Goal: Communication & Community: Answer question/provide support

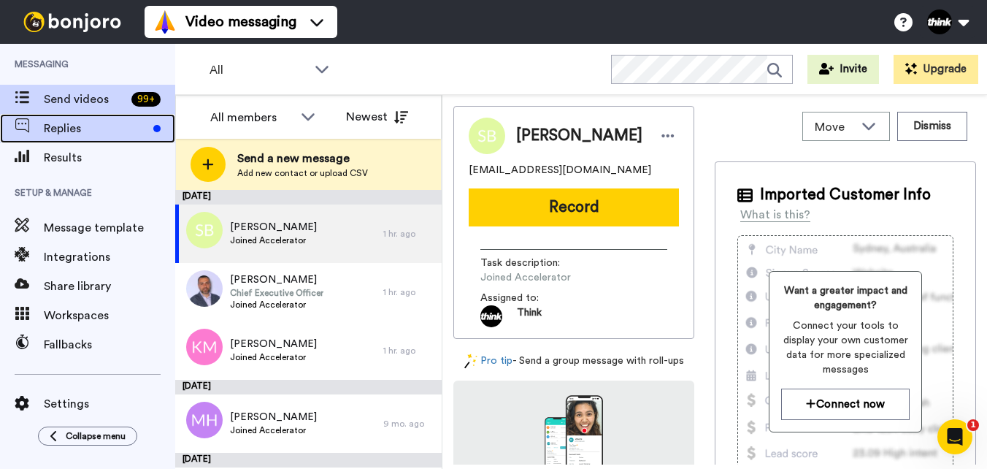
click at [105, 133] on span "Replies" at bounding box center [96, 129] width 104 height 18
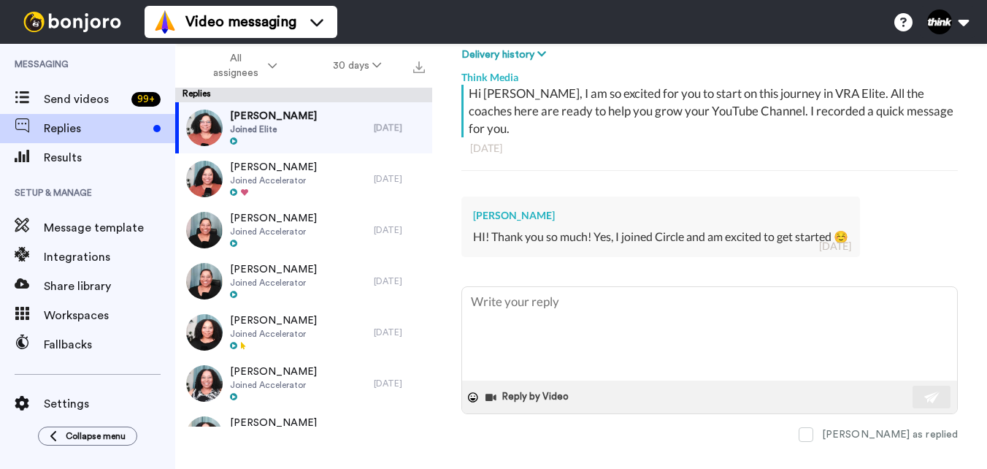
scroll to position [234, 0]
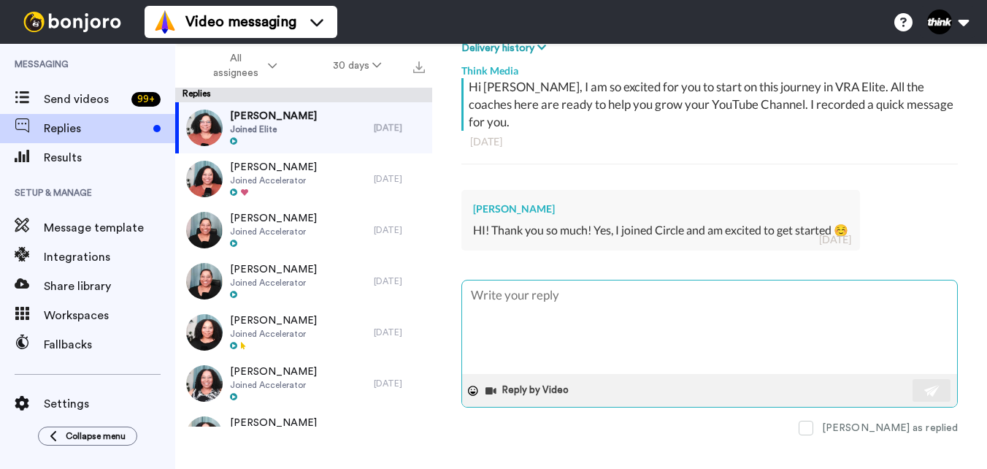
click at [670, 303] on textarea at bounding box center [709, 326] width 495 height 93
type textarea "E"
type textarea "x"
type textarea "Ex"
type textarea "x"
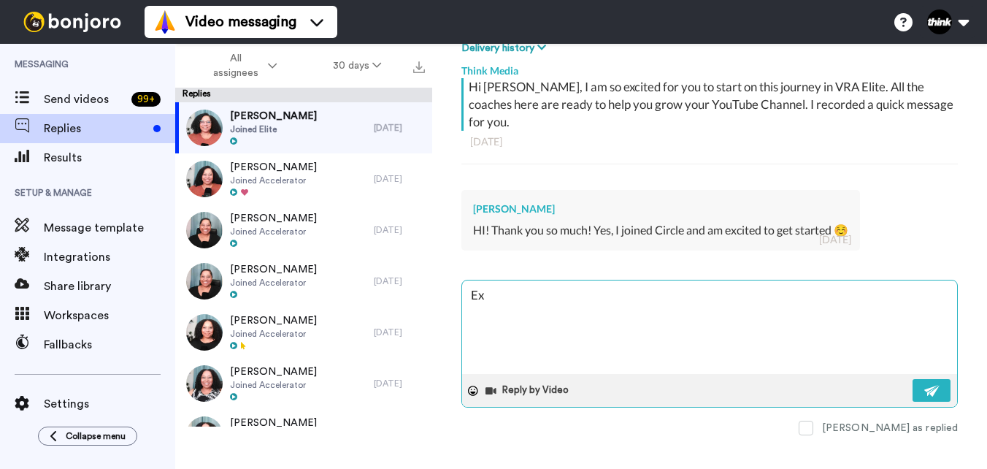
type textarea "Exc"
type textarea "x"
type textarea "Exce"
type textarea "x"
type textarea "Excel"
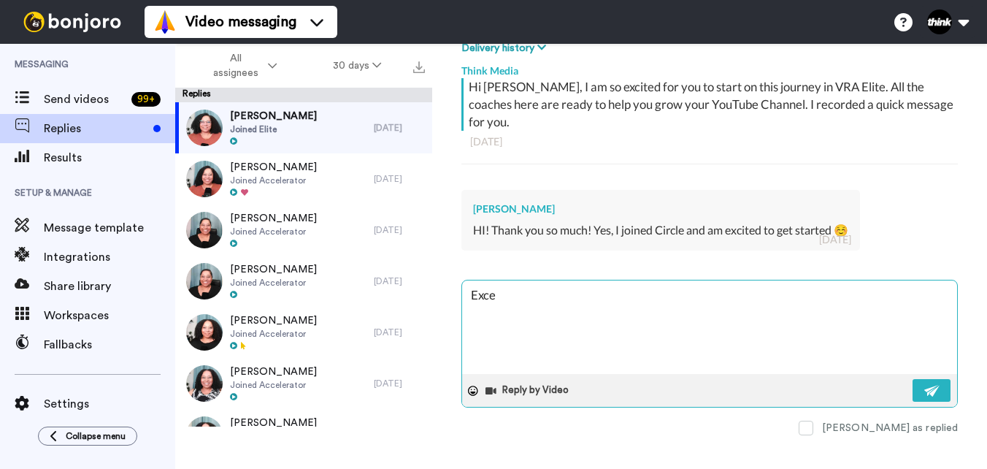
type textarea "x"
type textarea "Excell"
type textarea "x"
type textarea "Excelle"
type textarea "x"
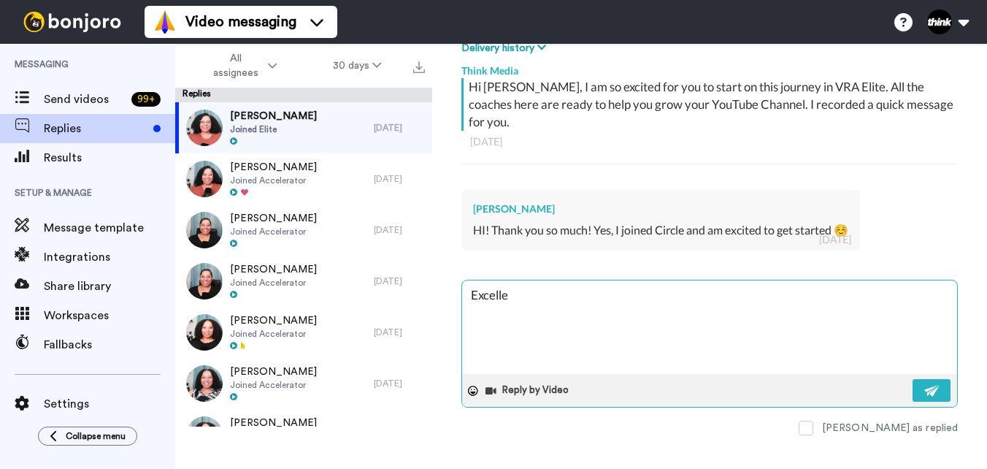
type textarea "Excellen"
type textarea "x"
type textarea "Excellent"
type textarea "x"
type textarea "Excellent!"
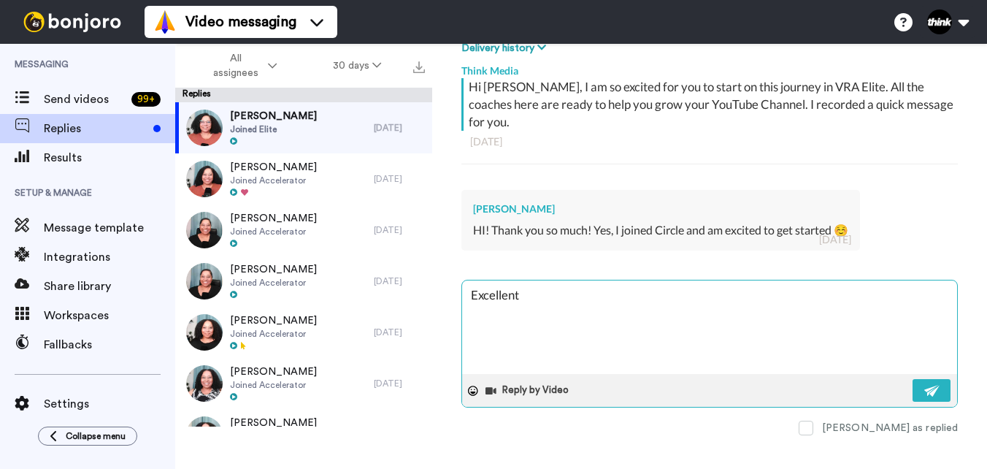
type textarea "x"
type textarea "Excellent!"
type textarea "x"
type textarea "Excellent! S"
type textarea "x"
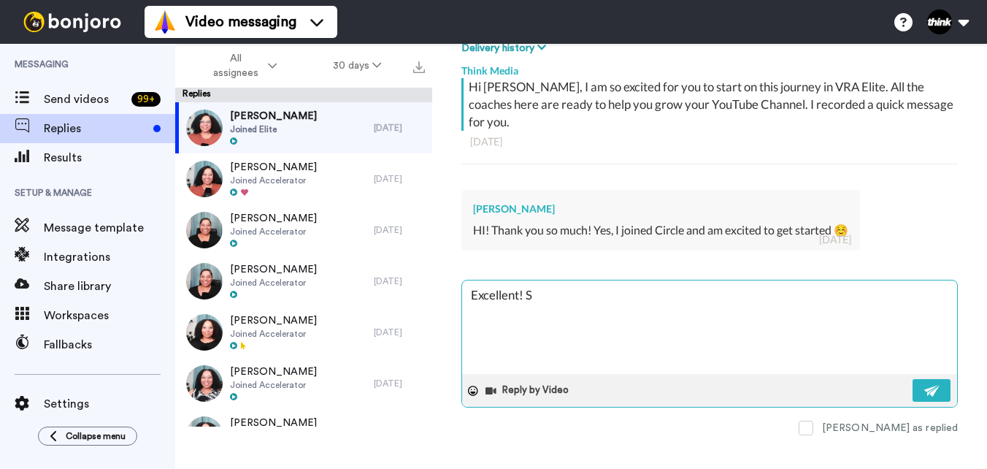
type textarea "Excellent! So"
type textarea "x"
type textarea "Excellent! So"
type textarea "x"
type textarea "Excellent! So g"
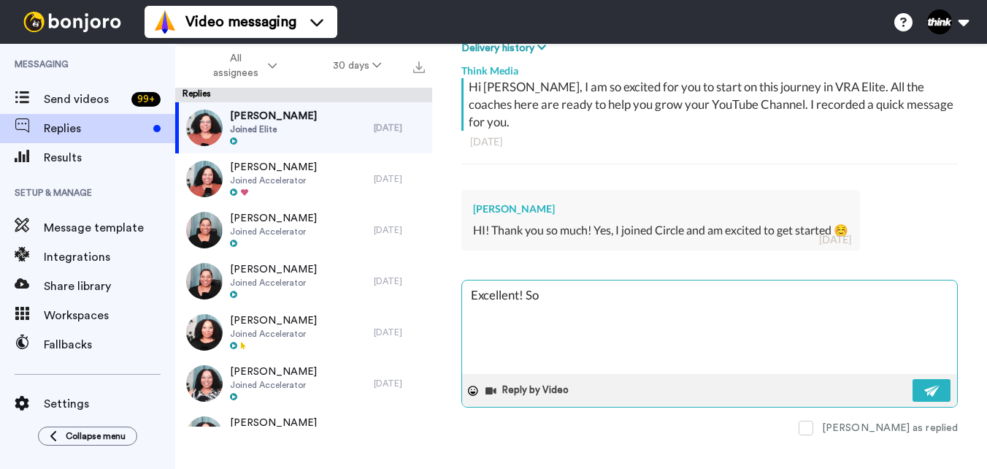
type textarea "x"
type textarea "Excellent! So gl"
type textarea "x"
type textarea "Excellent! So gla"
type textarea "x"
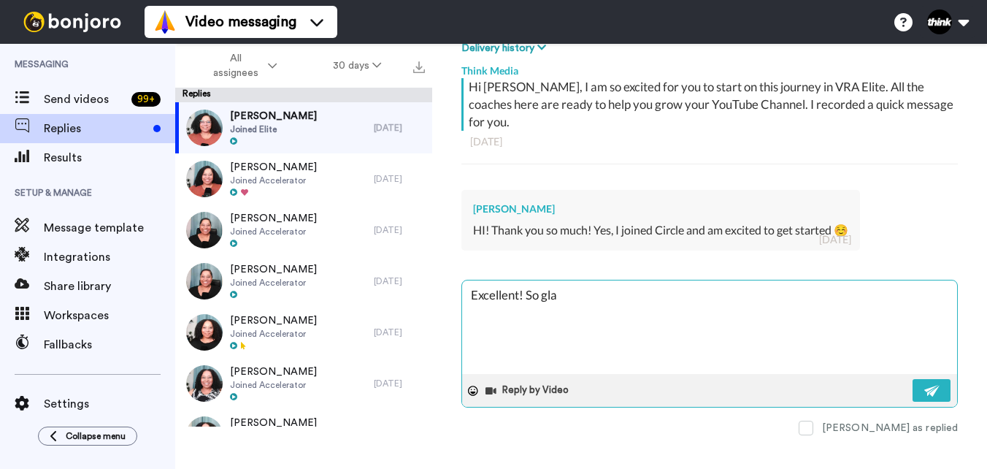
type textarea "Excellent! So glad"
type textarea "x"
type textarea "Excellent! So glad"
type textarea "x"
type textarea "Excellent! So glad t"
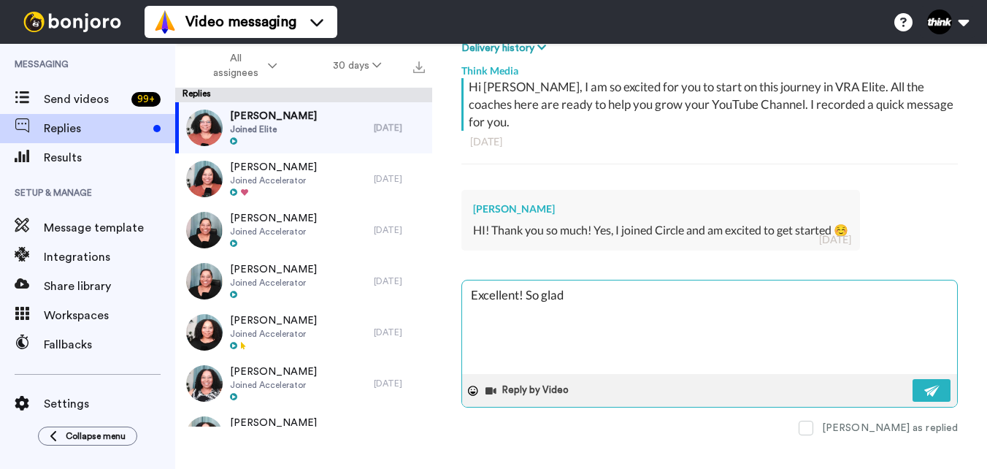
type textarea "x"
type textarea "Excellent! So glad to"
type textarea "x"
type textarea "Excellent! So glad to"
type textarea "x"
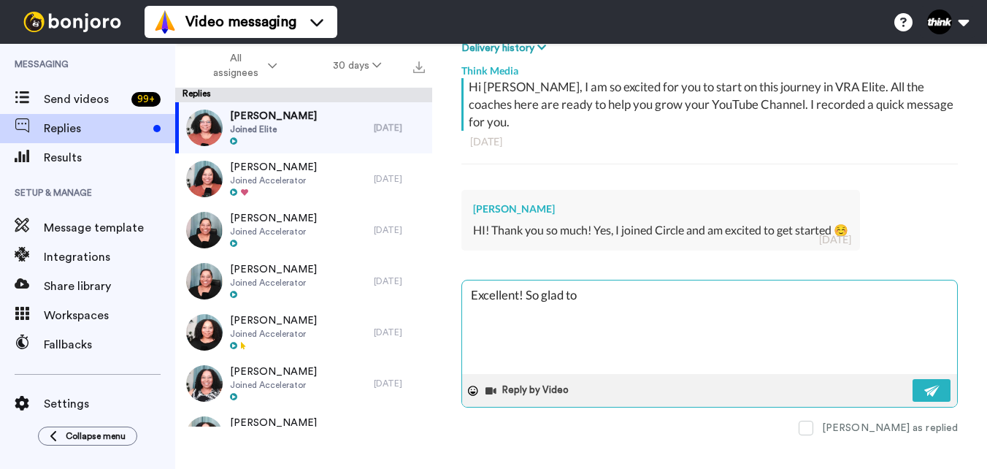
type textarea "Excellent! So glad to h"
type textarea "x"
type textarea "Excellent! So glad to ha"
type textarea "x"
type textarea "Excellent! So glad to hav"
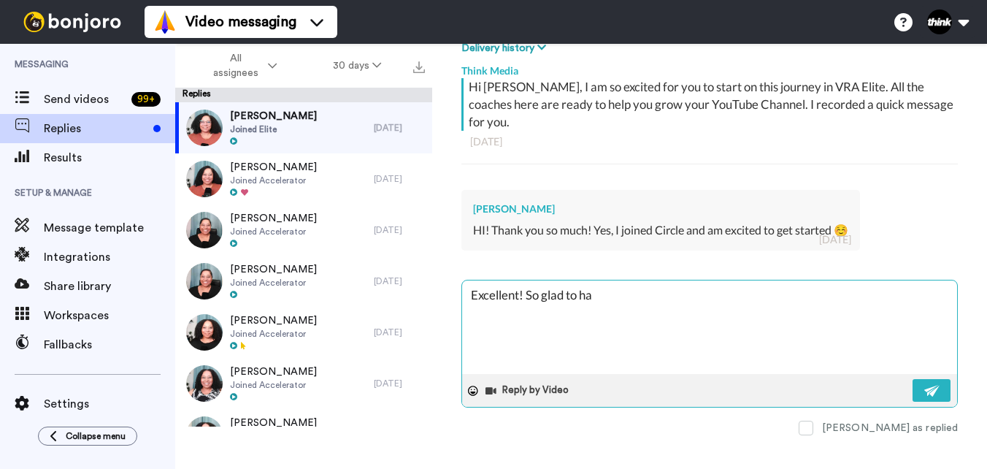
type textarea "x"
type textarea "Excellent! So glad to have"
type textarea "x"
type textarea "Excellent! So glad to have"
type textarea "x"
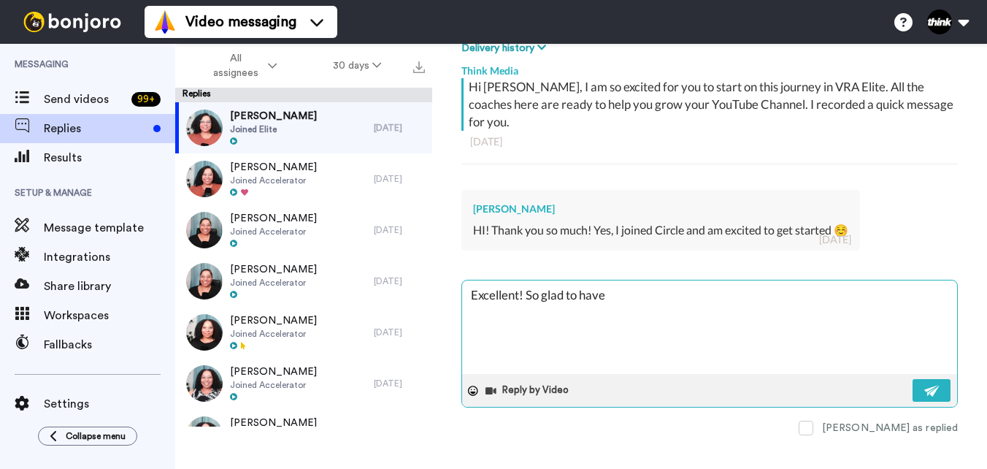
type textarea "Excellent! So glad to have s"
type textarea "x"
type textarea "Excellent! So glad to have se"
type textarea "x"
type textarea "Excellent! So glad to have see"
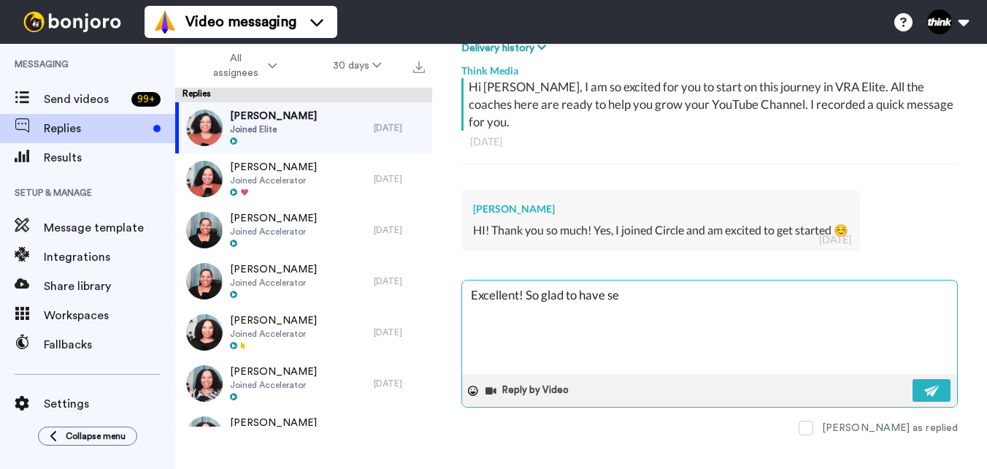
type textarea "x"
type textarea "Excellent! So glad to have seen"
type textarea "x"
type textarea "Excellent! So glad to have seen"
type textarea "x"
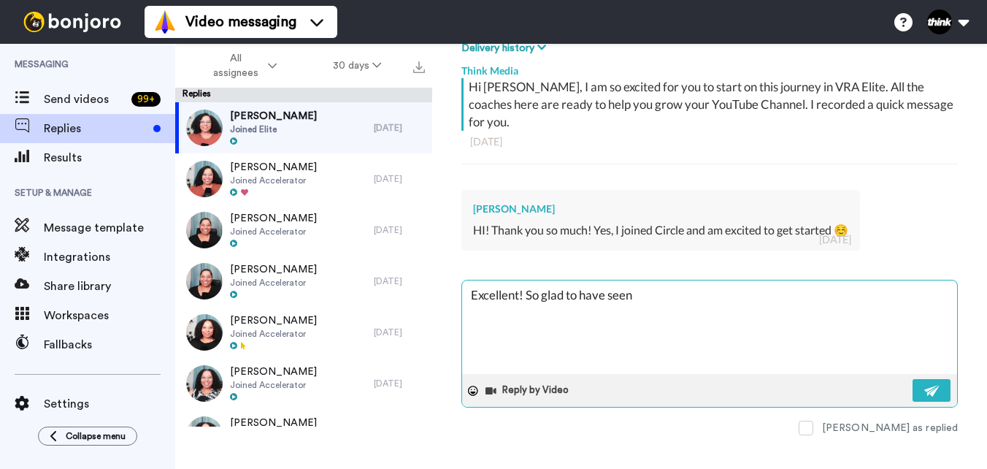
type textarea "Excellent! So glad to have seen y"
type textarea "x"
type textarea "Excellent! So glad to have seen yo"
type textarea "x"
type textarea "Excellent! So glad to have seen you"
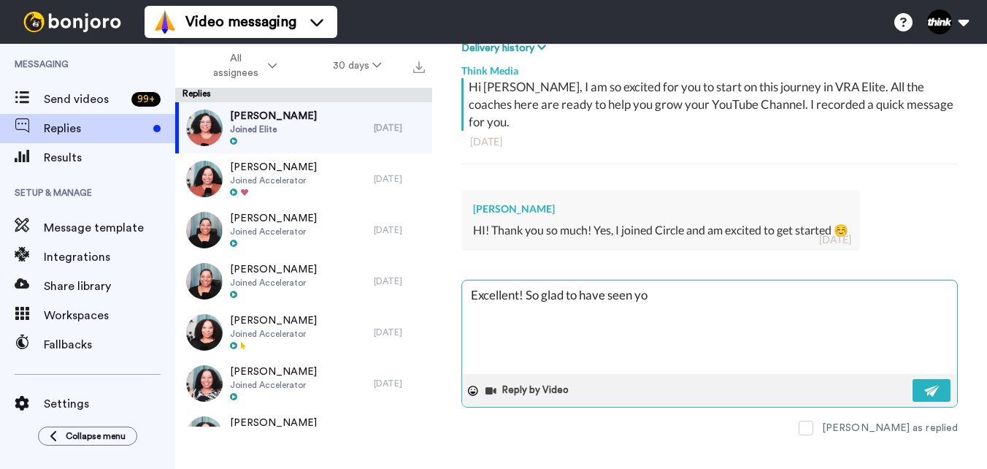
type textarea "x"
type textarea "Excellent! So glad to have seen you"
type textarea "x"
type textarea "Excellent! So glad to have seen you o"
type textarea "x"
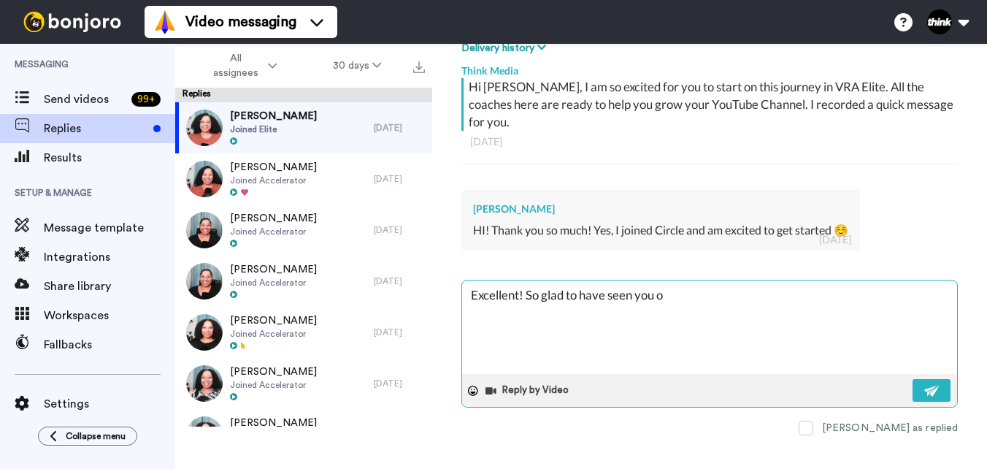
type textarea "Excellent! So glad to have seen you on"
type textarea "x"
type textarea "Excellent! So glad to have seen you on"
type textarea "x"
type textarea "Excellent! So glad to have seen you on t"
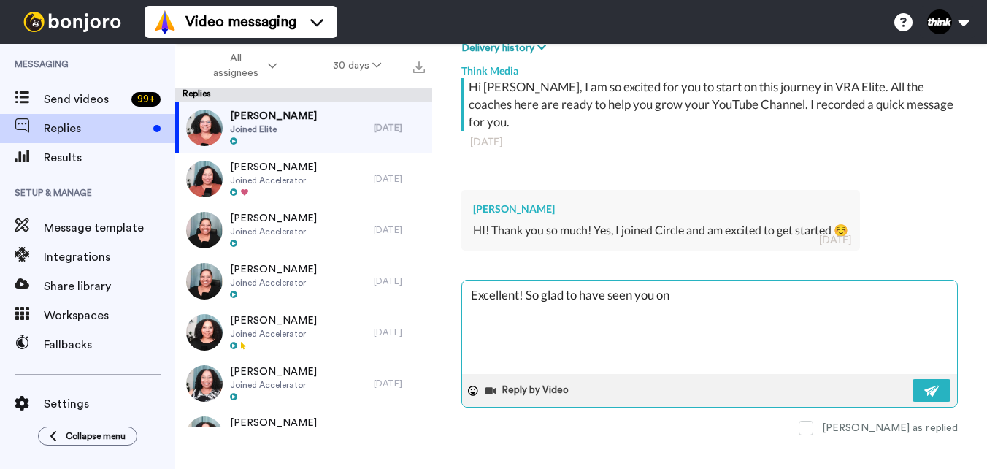
type textarea "x"
type textarea "Excellent! So glad to have seen you on to"
type textarea "x"
type textarea "Excellent! So glad to have seen you on [PERSON_NAME]"
type textarea "x"
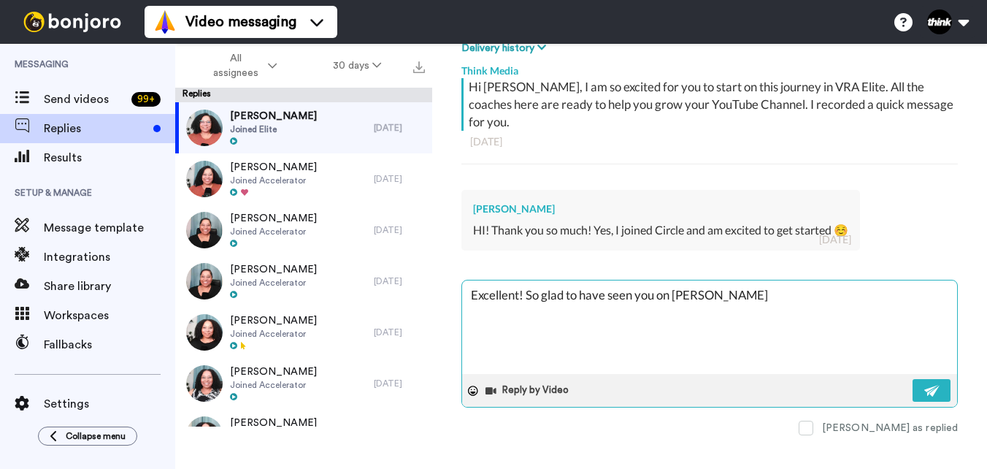
type textarea "Excellent! So glad to have seen you on toda"
type textarea "x"
type textarea "Excellent! So glad to have seen you on [DATE]"
type textarea "x"
type textarea "Excellent! So glad to have seen you on [DATE]'"
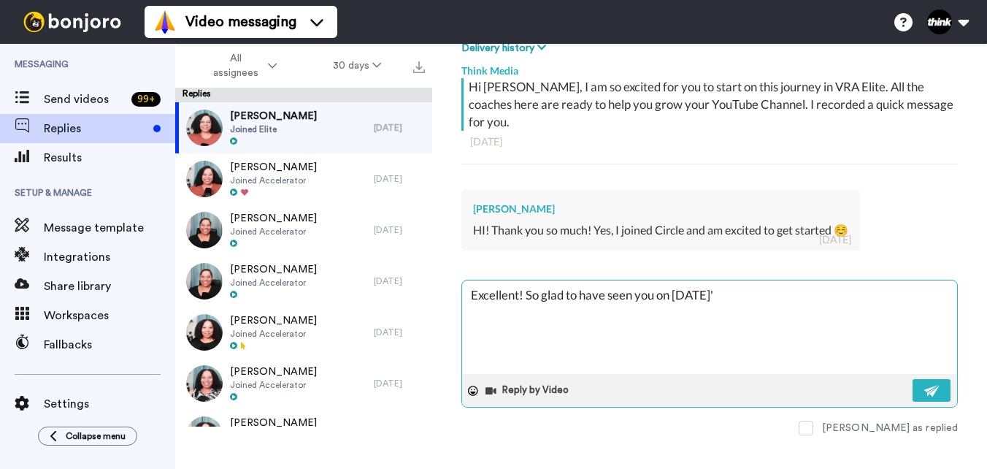
type textarea "x"
type textarea "Excellent! So glad to have seen you on [DATE]"
type textarea "x"
type textarea "Excellent! So glad to have seen you on [DATE]"
type textarea "x"
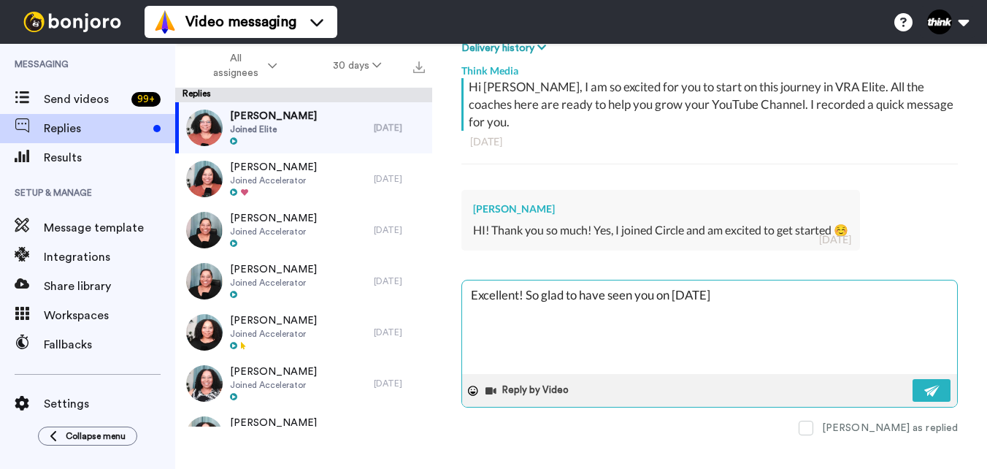
type textarea "Excellent! So glad to have seen you on [DATE] c"
type textarea "x"
type textarea "Excellent! So glad to have seen you on [DATE] co"
type textarea "x"
type textarea "Excellent! So glad to have seen you on [DATE] coa"
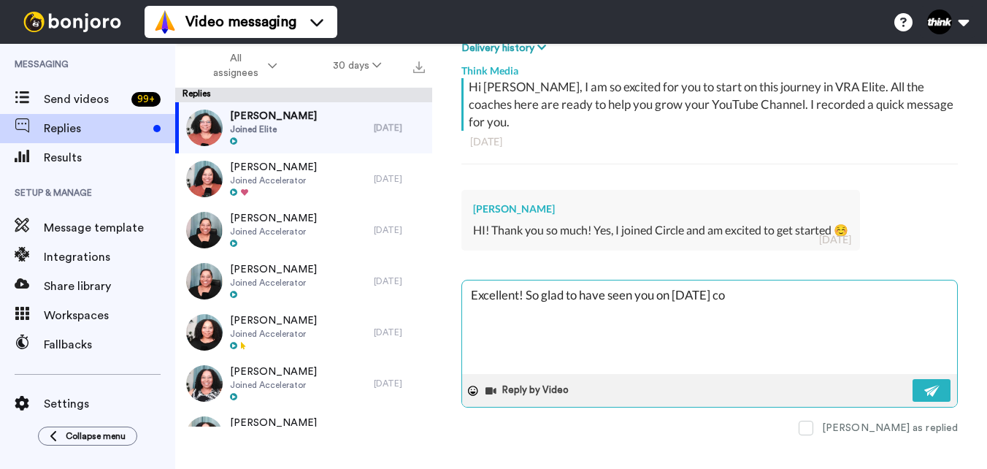
type textarea "x"
type textarea "Excellent! So glad to have seen you on [DATE] coac"
type textarea "x"
type textarea "Excellent! So glad to have seen you on [DATE] coach"
type textarea "x"
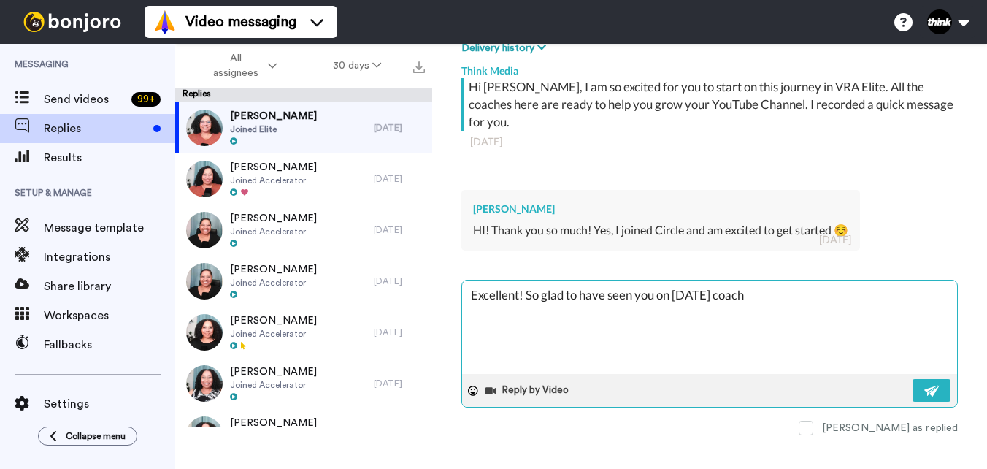
type textarea "Excellent! So glad to have seen you on [DATE] coachi"
type textarea "x"
type textarea "Excellent! So glad to have seen you on [DATE] coachio"
type textarea "x"
type textarea "Excellent! So glad to have seen you on [DATE] coachion"
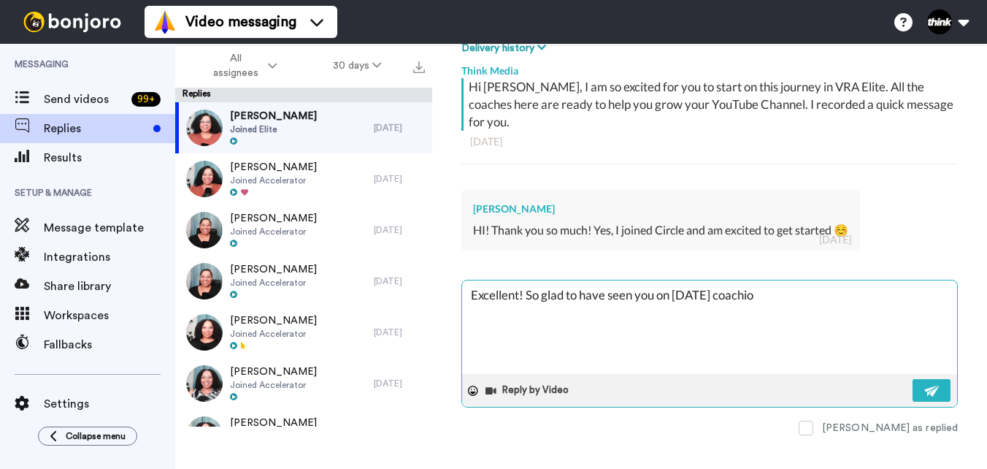
type textarea "x"
type textarea "Excellent! So glad to have seen you on [DATE] coachiong"
type textarea "x"
type textarea "Excellent! So glad to have seen you on [DATE] coachiong"
type textarea "x"
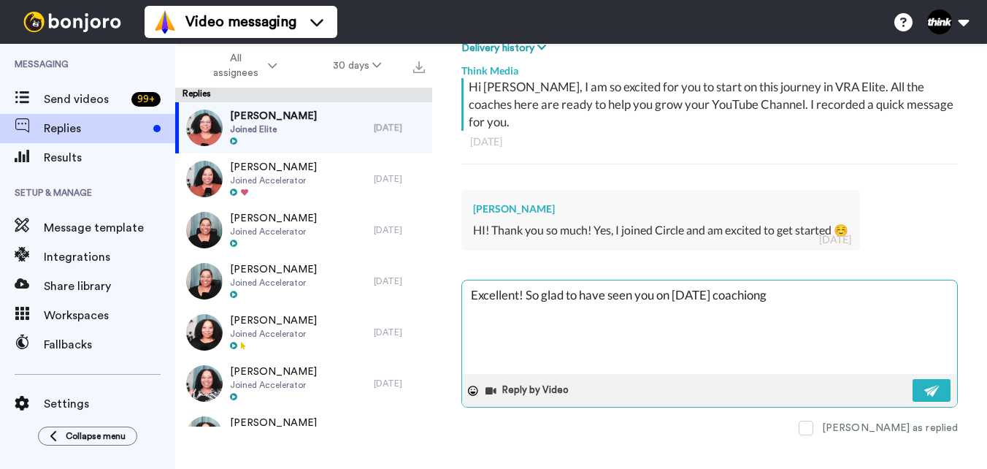
type textarea "Excellent! So glad to have seen you on [DATE] coachiong"
type textarea "x"
type textarea "Excellent! So glad to have seen you on [DATE] coachion"
type textarea "x"
type textarea "Excellent! So glad to have seen you on [DATE] coachio"
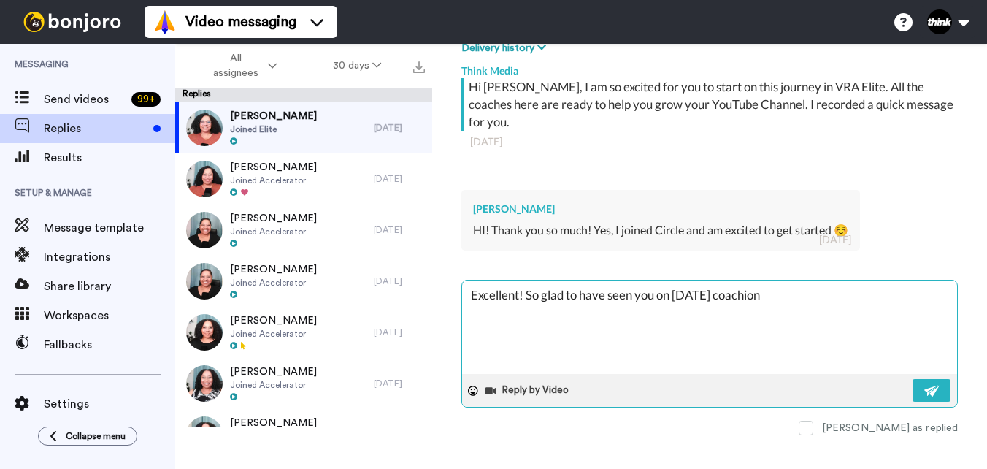
type textarea "x"
type textarea "Excellent! So glad to have seen you on [DATE] coachi"
type textarea "x"
type textarea "Excellent! So glad to have seen you on [DATE] coach"
type textarea "x"
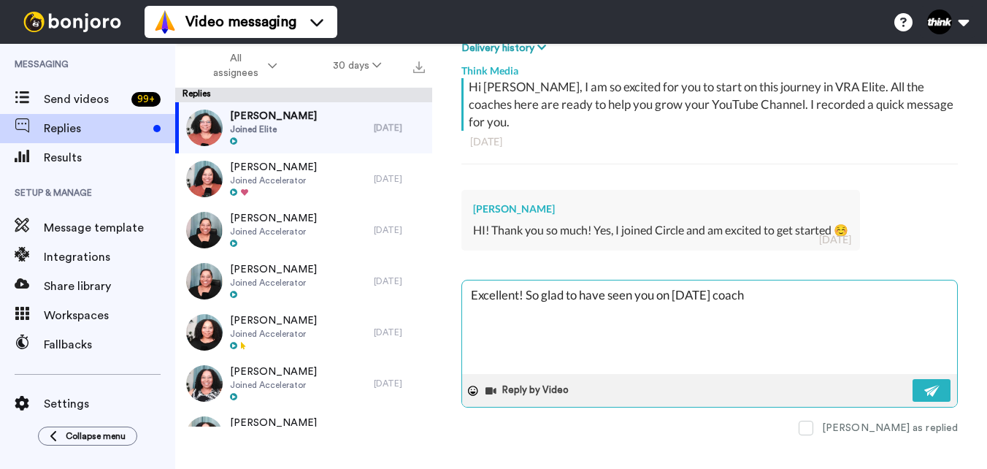
type textarea "Excellent! So glad to have seen you on [DATE] coachi"
type textarea "x"
type textarea "Excellent! So glad to have seen you on [DATE] coachin"
type textarea "x"
type textarea "Excellent! So glad to have seen you on [DATE] coaching"
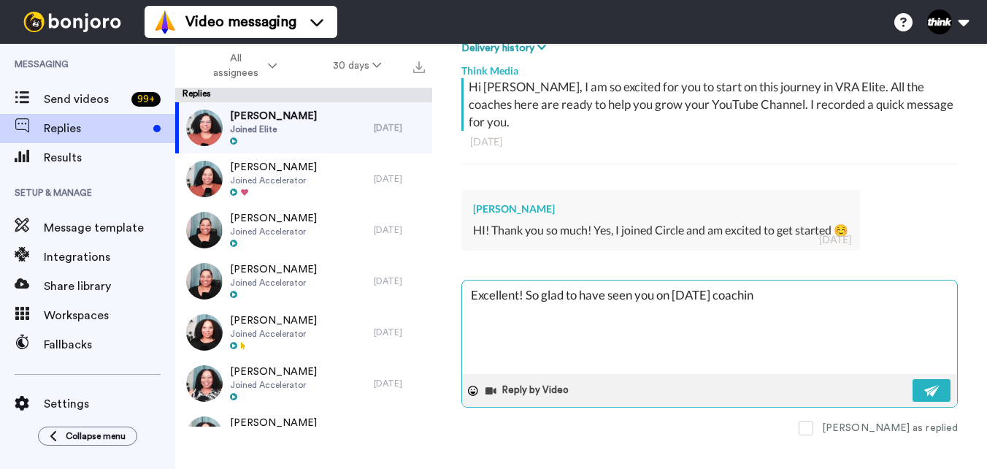
type textarea "x"
type textarea "Excellent! So glad to have seen you on [DATE] coaching"
type textarea "x"
type textarea "Excellent! So glad to have seen you on [DATE] coaching c"
type textarea "x"
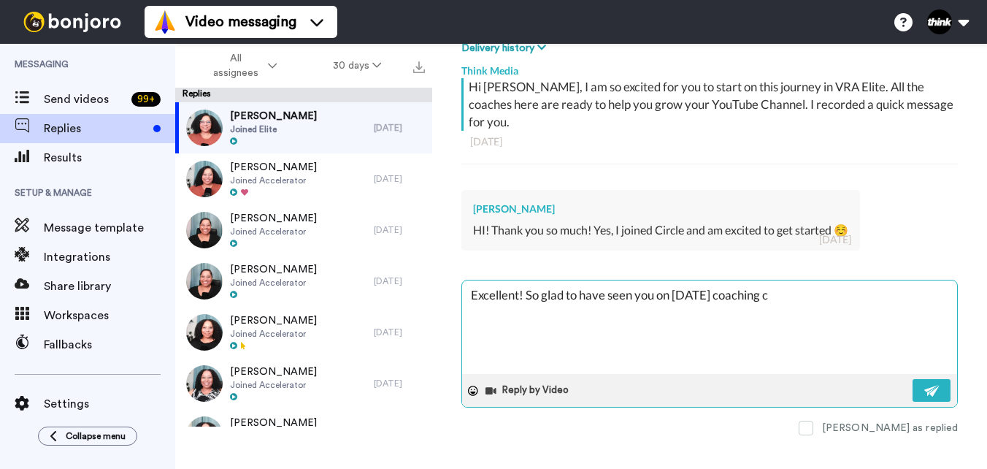
type textarea "Excellent! So glad to have seen you on [DATE] coaching co"
type textarea "x"
type textarea "Excellent! So glad to have seen you on [DATE] coaching coa"
type textarea "x"
type textarea "Excellent! So glad to have seen you on [DATE] coaching co"
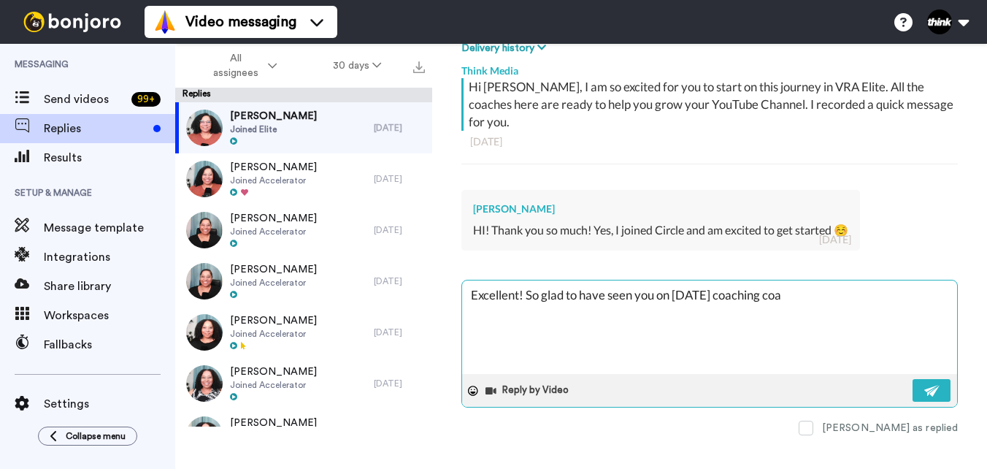
type textarea "x"
type textarea "Excellent! So glad to have seen you on [DATE] coaching c"
type textarea "x"
type textarea "Excellent! So glad to have seen you on [DATE] coaching cA"
type textarea "x"
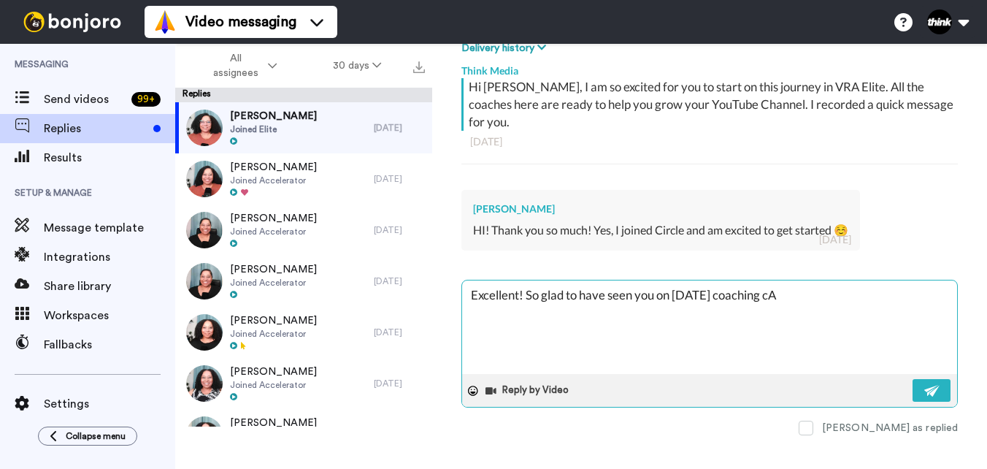
type textarea "Excellent! So glad to have seen you on [DATE] coaching cAL"
type textarea "x"
type textarea "Excellent! So glad to have seen you on [DATE] coaching cALL"
type textarea "x"
type textarea "Excellent! So glad to have seen you on [DATE] coaching cAL"
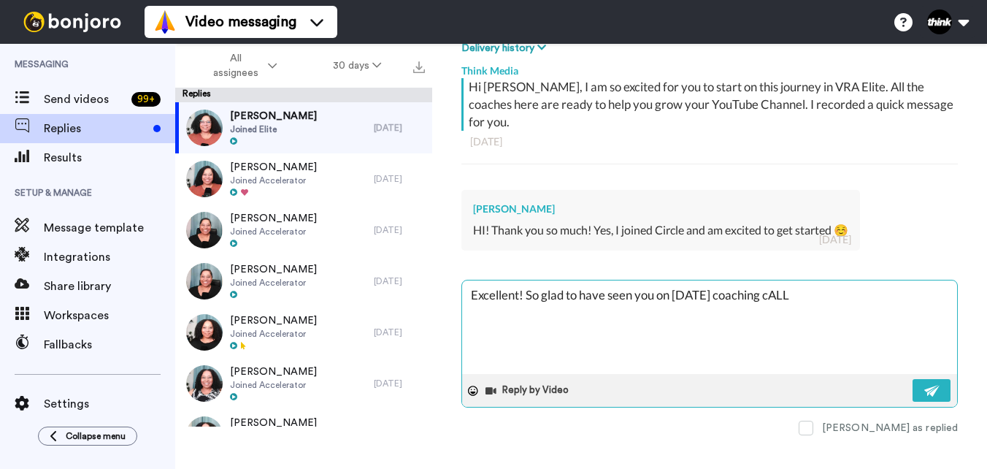
type textarea "x"
type textarea "Excellent! So glad to have seen you on [DATE] coaching cA"
type textarea "x"
type textarea "Excellent! So glad to have seen you on [DATE] coaching c"
type textarea "x"
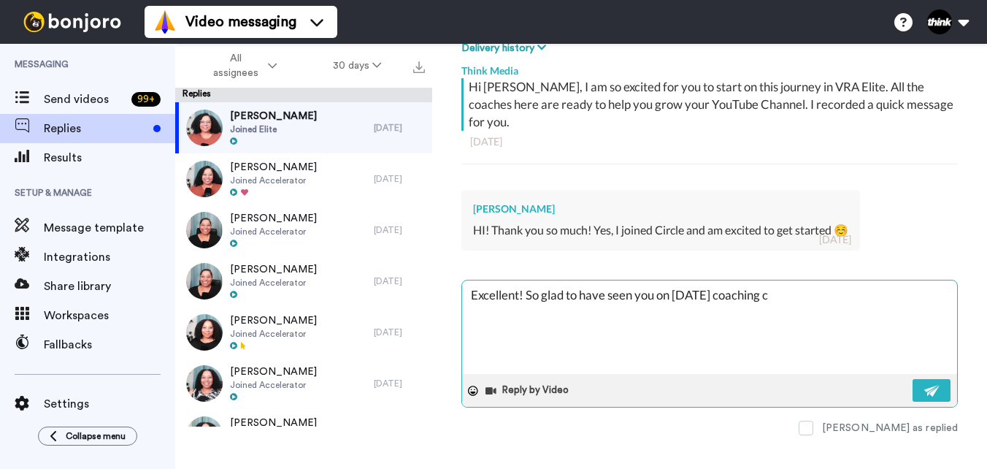
type textarea "Excellent! So glad to have seen you on [DATE] coaching ca"
type textarea "x"
type textarea "Excellent! So glad to have seen you on [DATE] coaching cal"
type textarea "x"
type textarea "Excellent! So glad to have seen you on [DATE] coaching call"
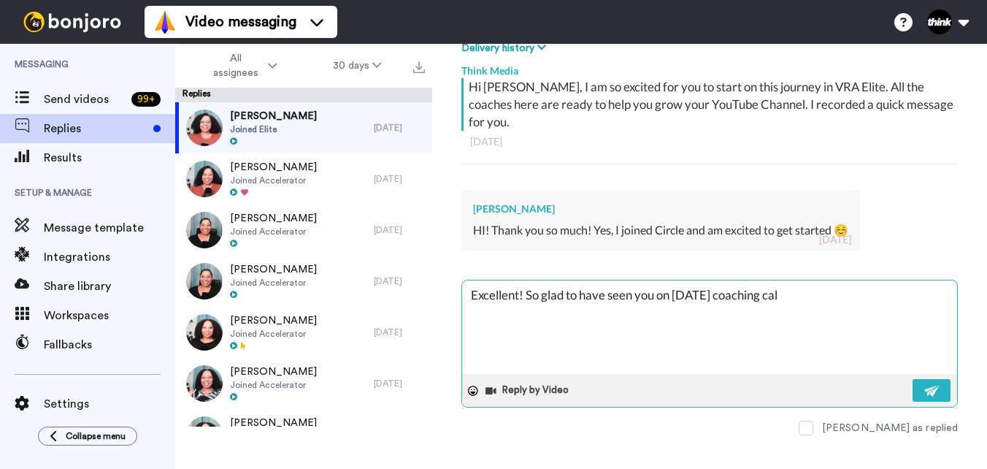
type textarea "x"
type textarea "Excellent! So glad to have seen you on [DATE] coaching call!"
type textarea "x"
type textarea "Excellent! So glad to have seen you on [DATE] coaching call!"
type textarea "x"
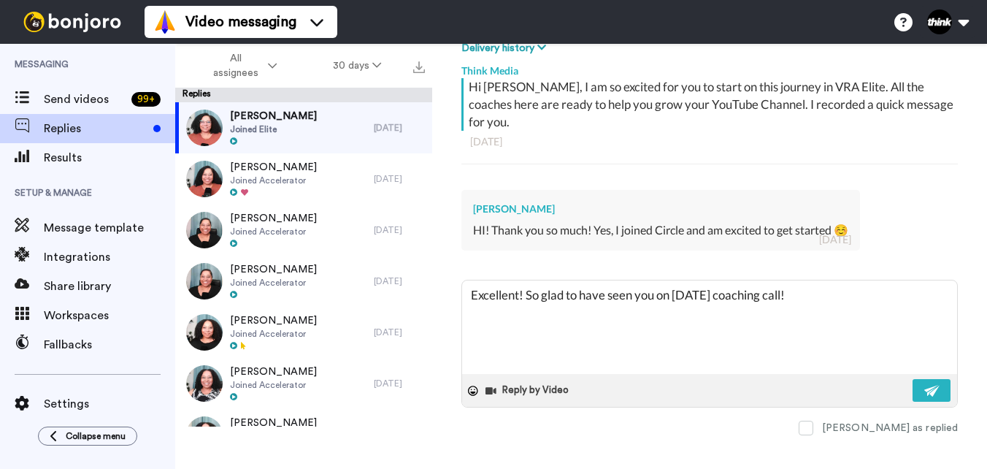
type textarea "Excellent! So glad to have seen you on [DATE] coaching call!"
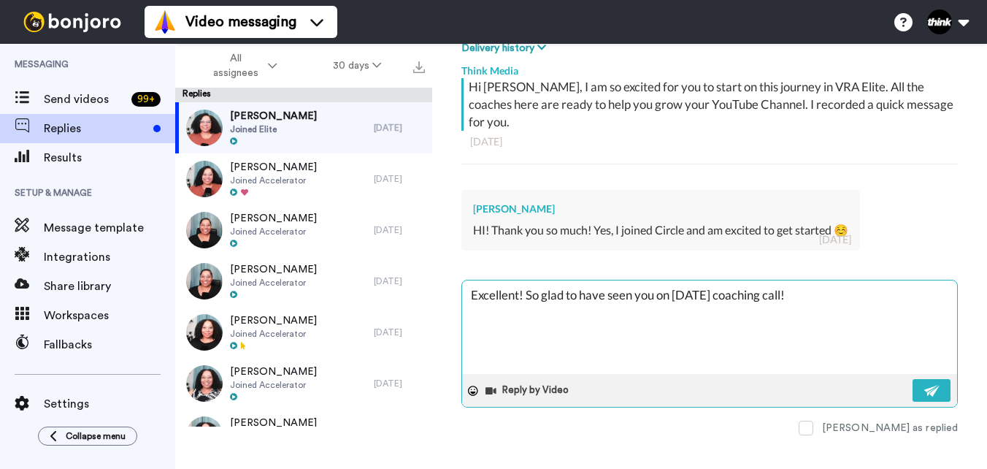
click at [833, 280] on textarea "Excellent! So glad to have seen you on [DATE] coaching call!" at bounding box center [709, 326] width 495 height 93
type textarea "x"
type textarea "Excellent! So glad to have seen you on [DATE] coaching call! H"
type textarea "x"
type textarea "Excellent! So glad to have seen you on [DATE] coaching call! He"
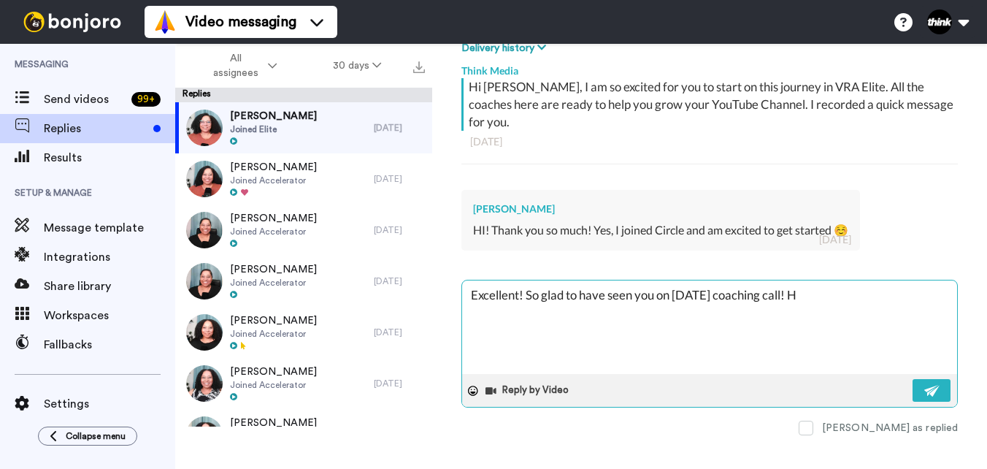
type textarea "x"
type textarea "Excellent! So glad to have seen you on [DATE] coaching call! Her"
type textarea "x"
type textarea "Excellent! So glad to have seen you on [DATE] coaching call! Here"
type textarea "x"
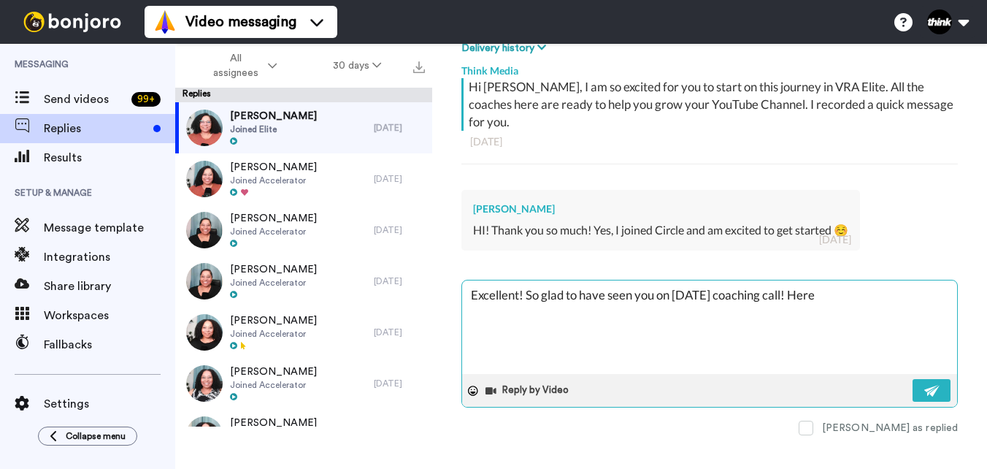
type textarea "Excellent! So glad to have seen you on [DATE] coaching call! Here"
type textarea "x"
type textarea "Excellent! So glad to have seen you on [DATE] coaching call! Here i"
type textarea "x"
type textarea "Excellent! So glad to have seen you on [DATE] coaching call! Here is"
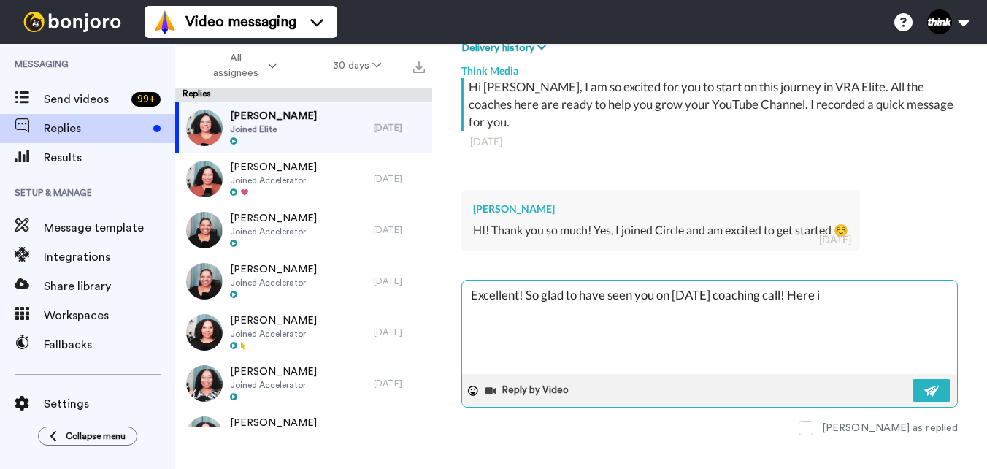
type textarea "x"
type textarea "Excellent! So glad to have seen you on [DATE] coaching call! Here is"
type textarea "x"
type textarea "Excellent! So glad to have seen you on [DATE] coaching call! Here is t"
type textarea "x"
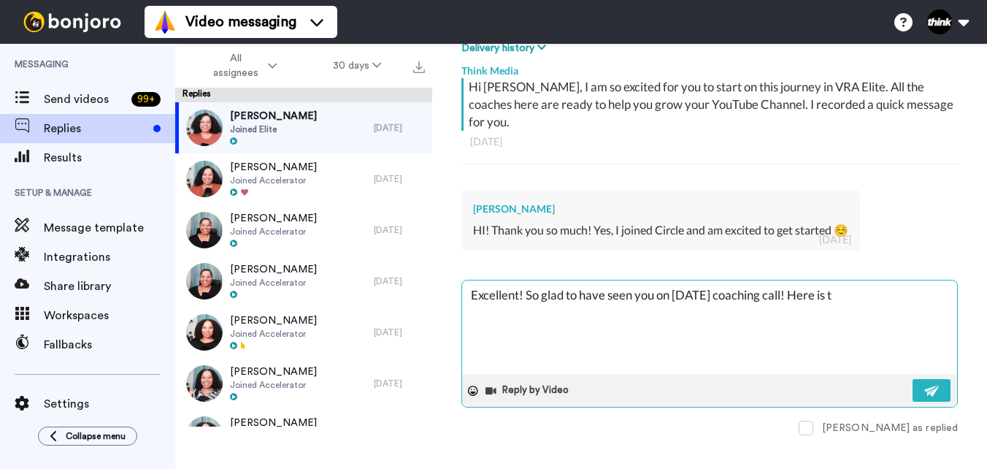
type textarea "Excellent! So glad to have seen you on [DATE] coaching call! Here is th"
type textarea "x"
type textarea "Excellent! So glad to have seen you on [DATE] coaching call! Here is th"
type textarea "x"
type textarea "Excellent! So glad to have seen you on [DATE] coaching call! Here is th"
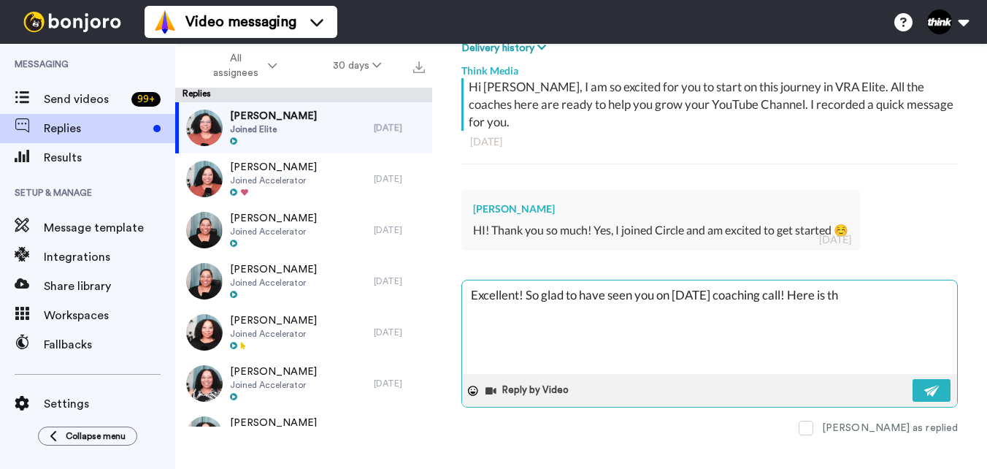
type textarea "x"
type textarea "Excellent! So glad to have seen you on [DATE] coaching call! Here is the"
type textarea "x"
type textarea "Excellent! So glad to have seen you on [DATE] coaching call! Here is the"
type textarea "x"
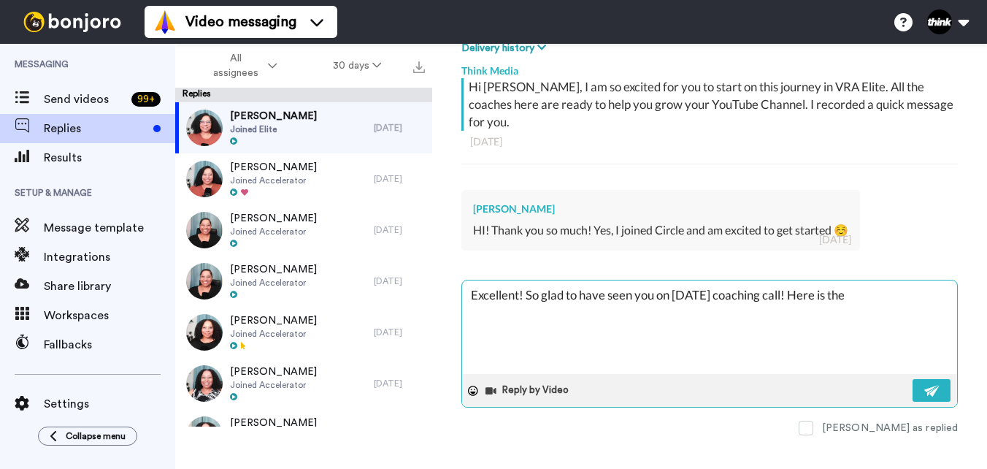
type textarea "Excellent! So glad to have seen you on [DATE] coaching call! Here is the g"
type textarea "x"
type textarea "Excellent! So glad to have seen you on [DATE] coaching call! Here is the gu"
type textarea "x"
type textarea "Excellent! So glad to have seen you on [DATE] coaching call! Here is the guy"
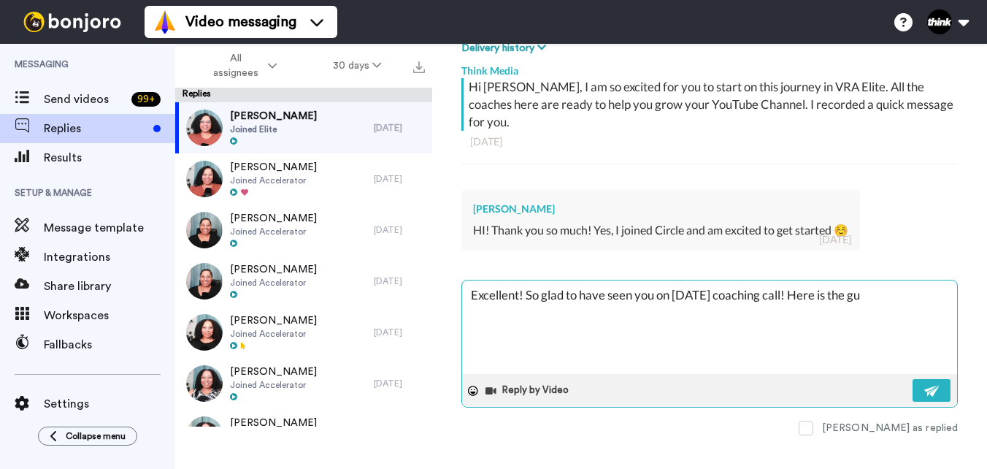
type textarea "x"
click at [603, 296] on textarea "Excellent! So glad to have seen you on [DATE] coaching call! Here is the guy I …" at bounding box center [709, 326] width 495 height 93
paste textarea "[URL][DOMAIN_NAME]"
click at [839, 280] on textarea "Excellent! So glad to have seen you on [DATE] coaching call! Here is the guy I …" at bounding box center [709, 326] width 495 height 93
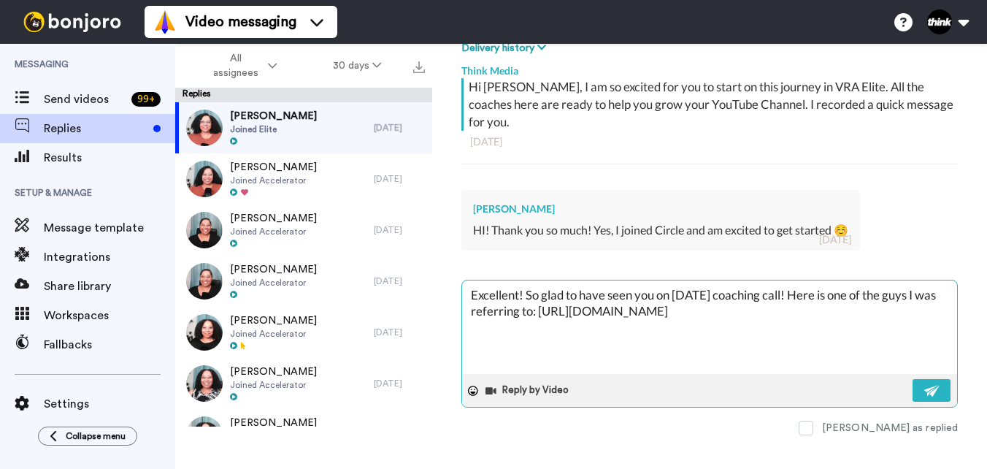
click at [911, 296] on textarea "Excellent! So glad to have seen you on [DATE] coaching call! Here is one of the…" at bounding box center [709, 326] width 495 height 93
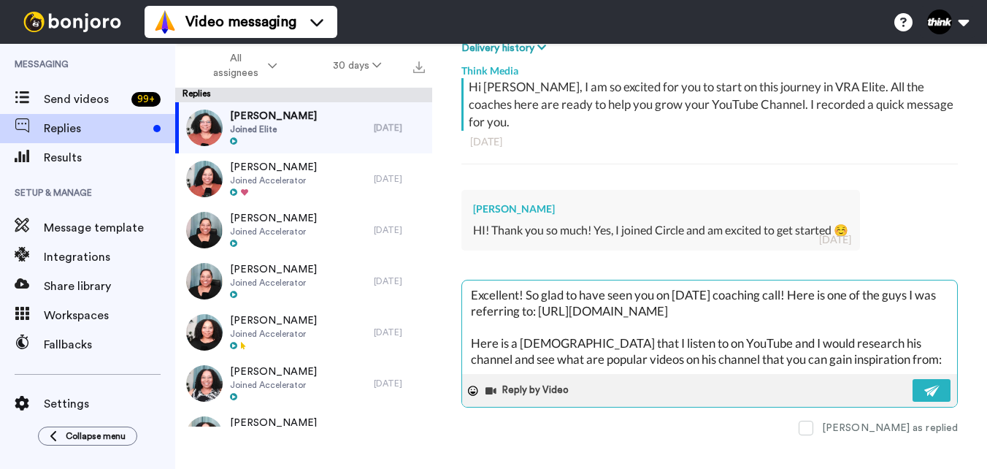
paste textarea "[URL][DOMAIN_NAME]"
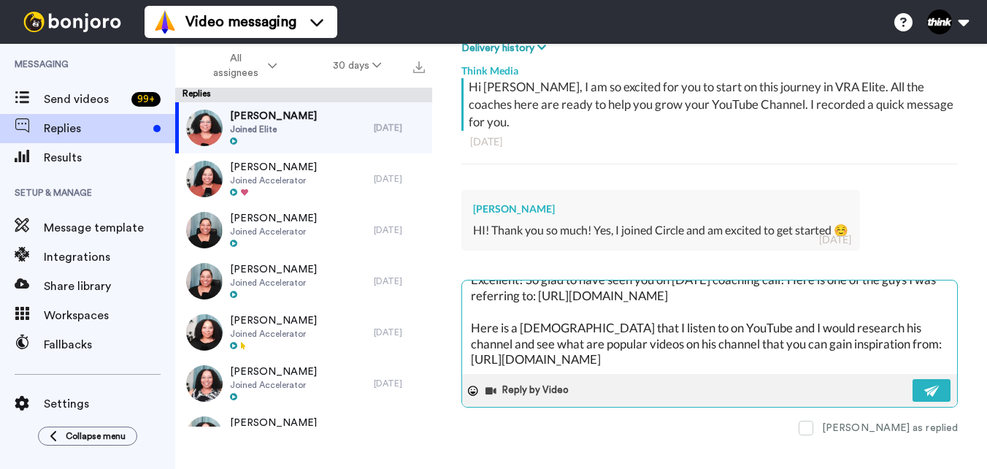
scroll to position [41, 0]
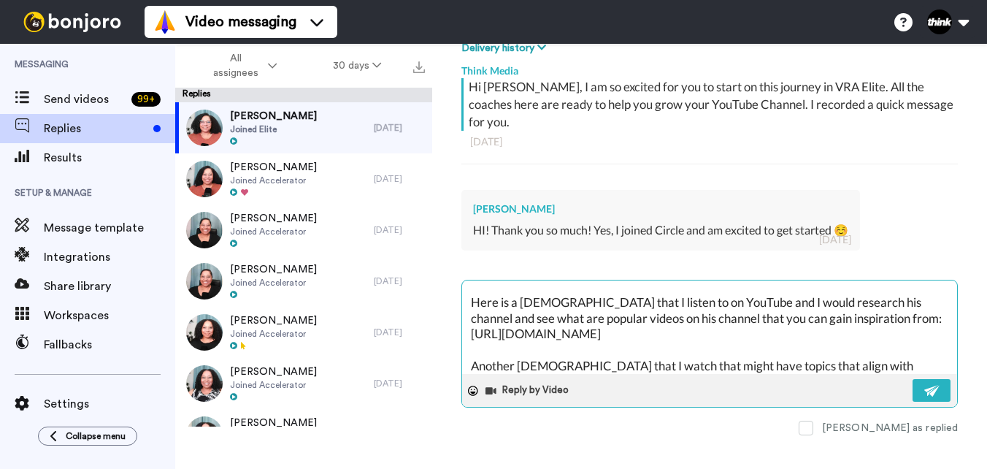
paste textarea "[URL][DOMAIN_NAME]"
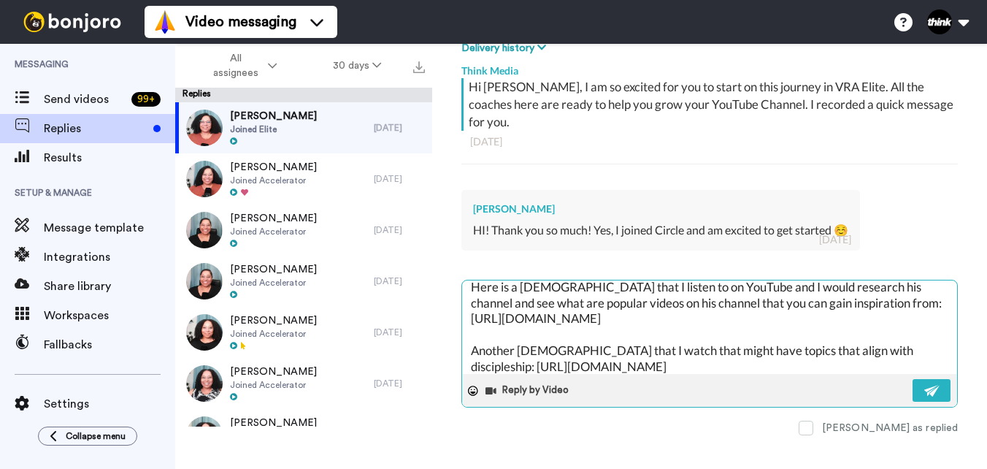
click at [819, 346] on textarea "Excellent! So glad to have seen you on [DATE] coaching call! Here is one of the…" at bounding box center [709, 326] width 495 height 93
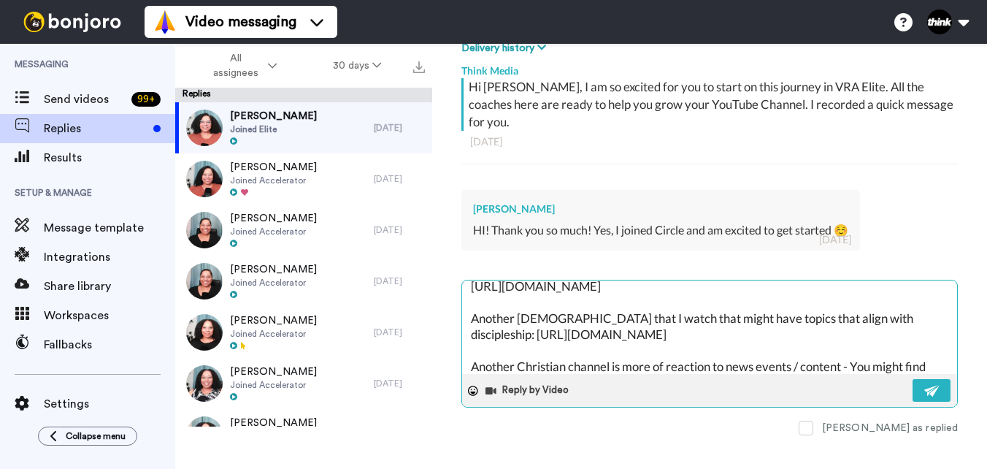
scroll to position [104, 0]
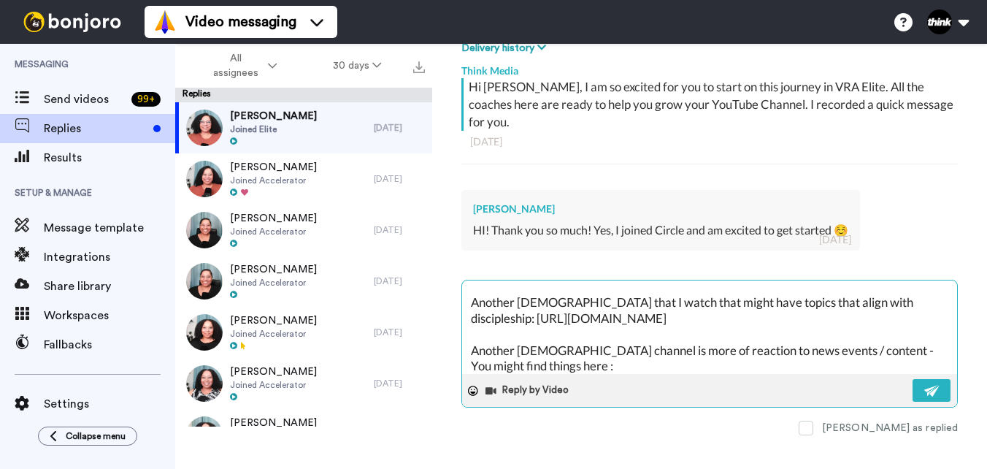
paste textarea "[URL][DOMAIN_NAME]"
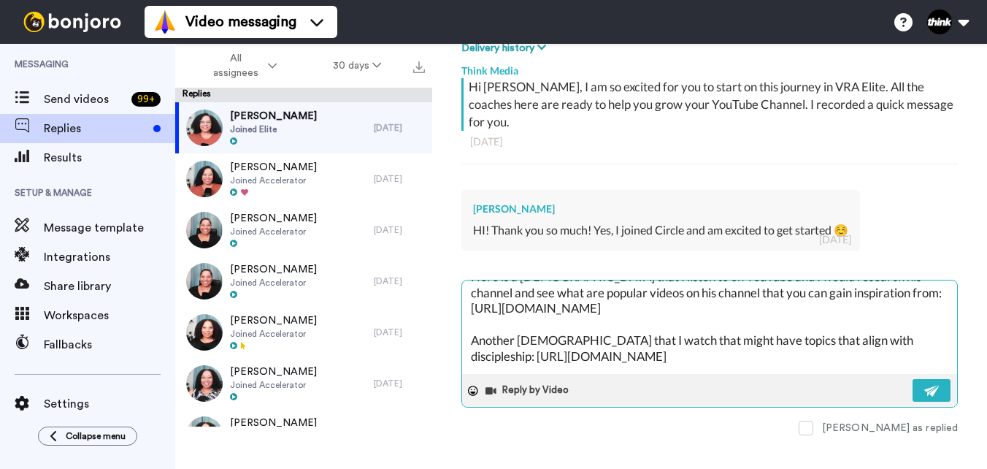
scroll to position [61, 0]
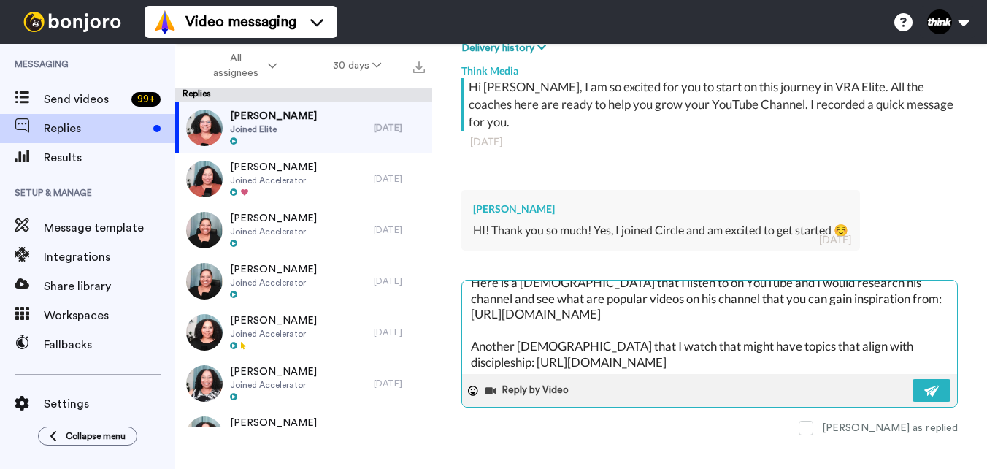
click at [883, 329] on textarea "Excellent! So glad to have seen you on [DATE] coaching call! Here is one of the…" at bounding box center [709, 326] width 495 height 93
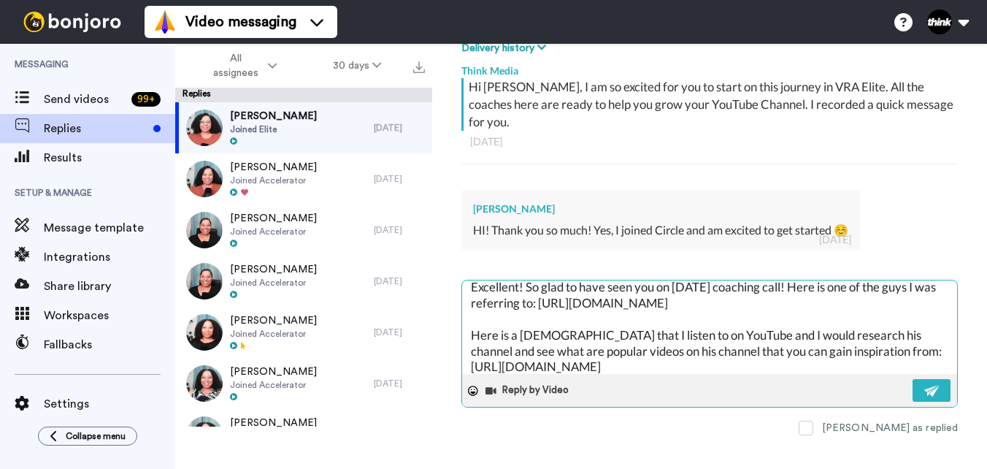
scroll to position [0, 0]
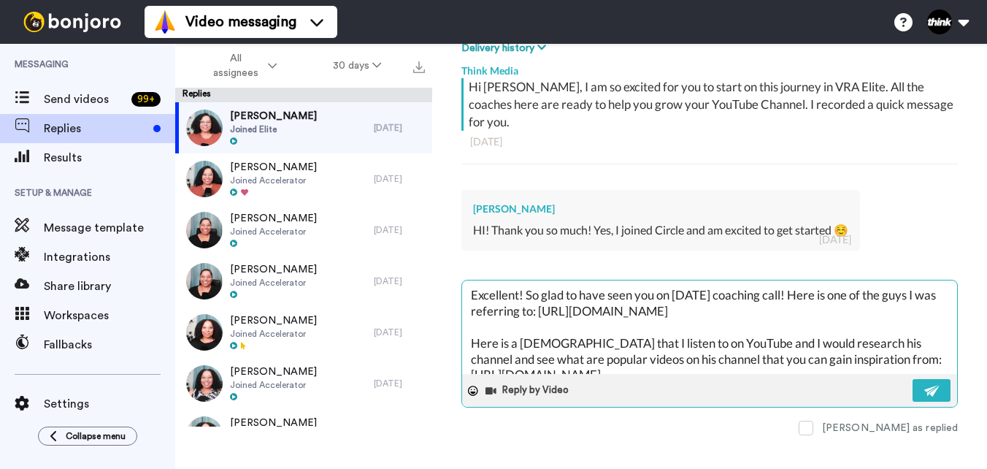
drag, startPoint x: 540, startPoint y: 295, endPoint x: 472, endPoint y: 295, distance: 67.9
click at [472, 295] on textarea "Excellent! So glad to have seen you on [DATE] coaching call! Here is one of the…" at bounding box center [709, 326] width 495 height 93
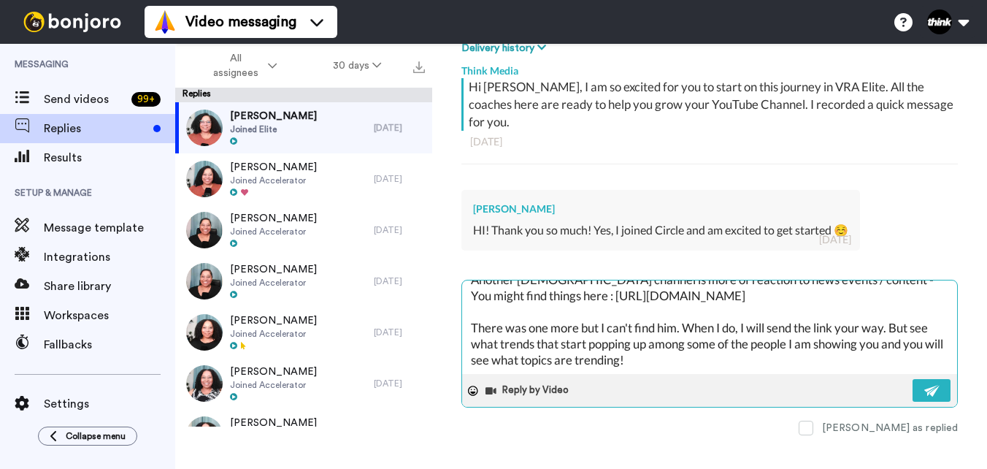
scroll to position [239, 0]
click at [924, 385] on img at bounding box center [932, 391] width 16 height 12
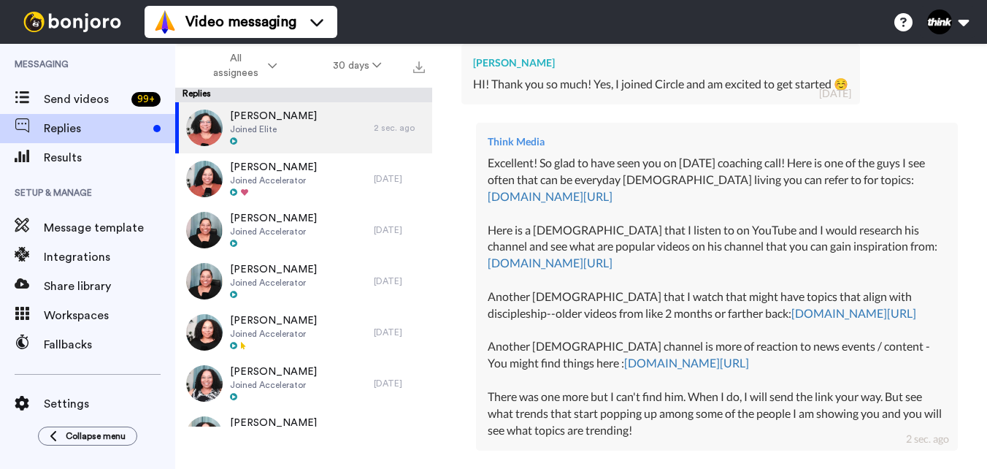
scroll to position [453, 0]
